Goal: Task Accomplishment & Management: Use online tool/utility

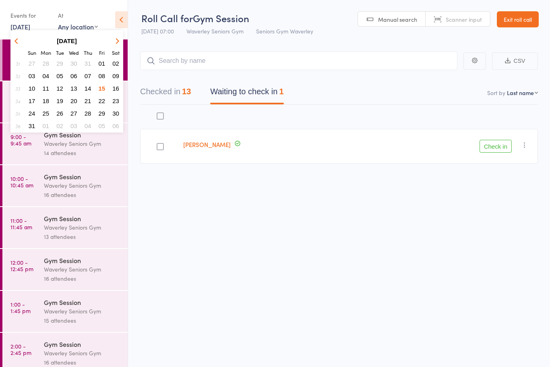
click at [369, 123] on div "edit [PERSON_NAME] Check in Check in Send message Add Note Add Task Add Flag Re…" at bounding box center [339, 136] width 398 height 62
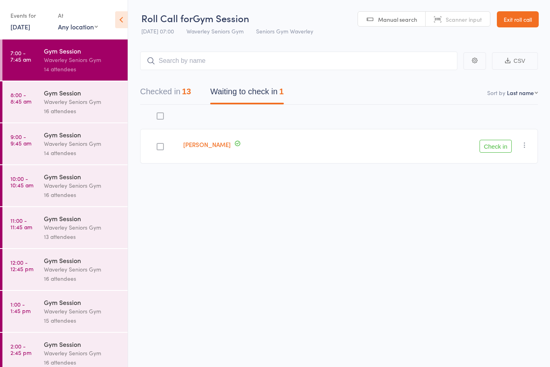
click at [71, 143] on div "Waverley Seniors Gym" at bounding box center [82, 143] width 77 height 9
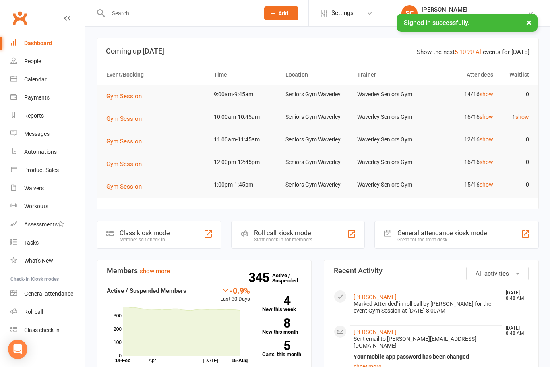
click at [40, 313] on div "Roll call" at bounding box center [33, 311] width 19 height 6
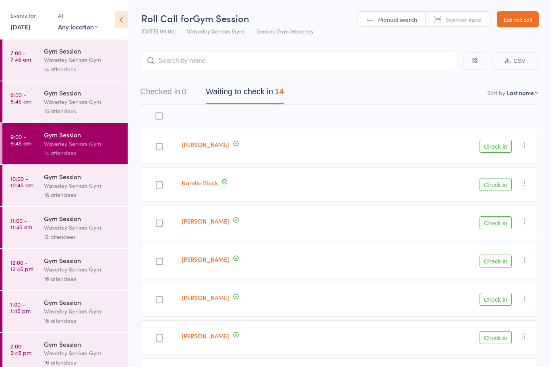
click at [121, 20] on icon at bounding box center [121, 19] width 12 height 17
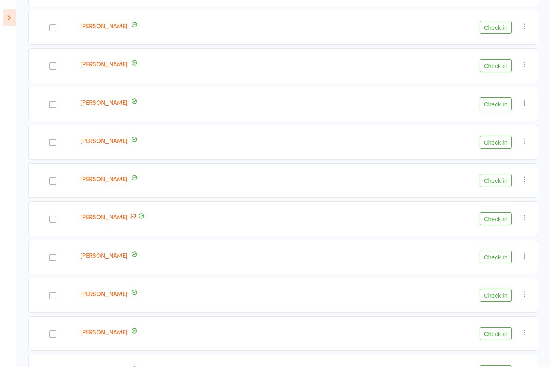
scroll to position [193, 0]
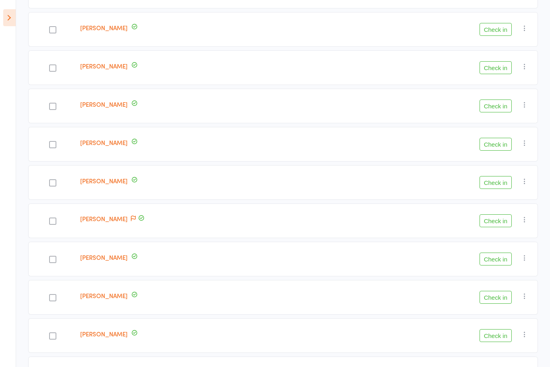
click at [492, 366] on button "Check in" at bounding box center [495, 373] width 32 height 13
click at [506, 366] on button "Check in" at bounding box center [495, 373] width 32 height 13
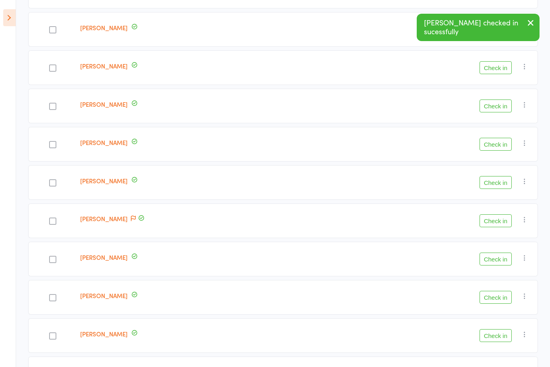
click at [499, 364] on div "Check in Check in Send message Add Note Add Task Add Flag Remove Mark absent" at bounding box center [431, 373] width 214 height 35
click at [497, 366] on button "Check in" at bounding box center [495, 373] width 32 height 13
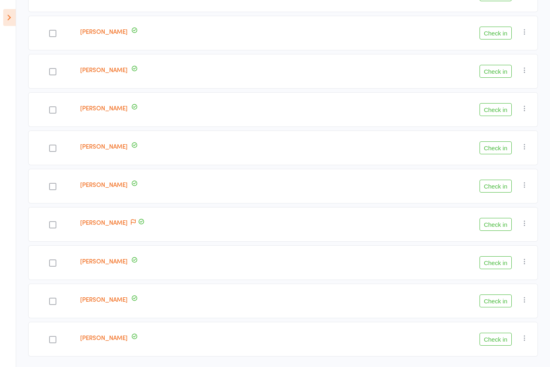
scroll to position [189, 0]
